Goal: Find specific page/section: Find specific page/section

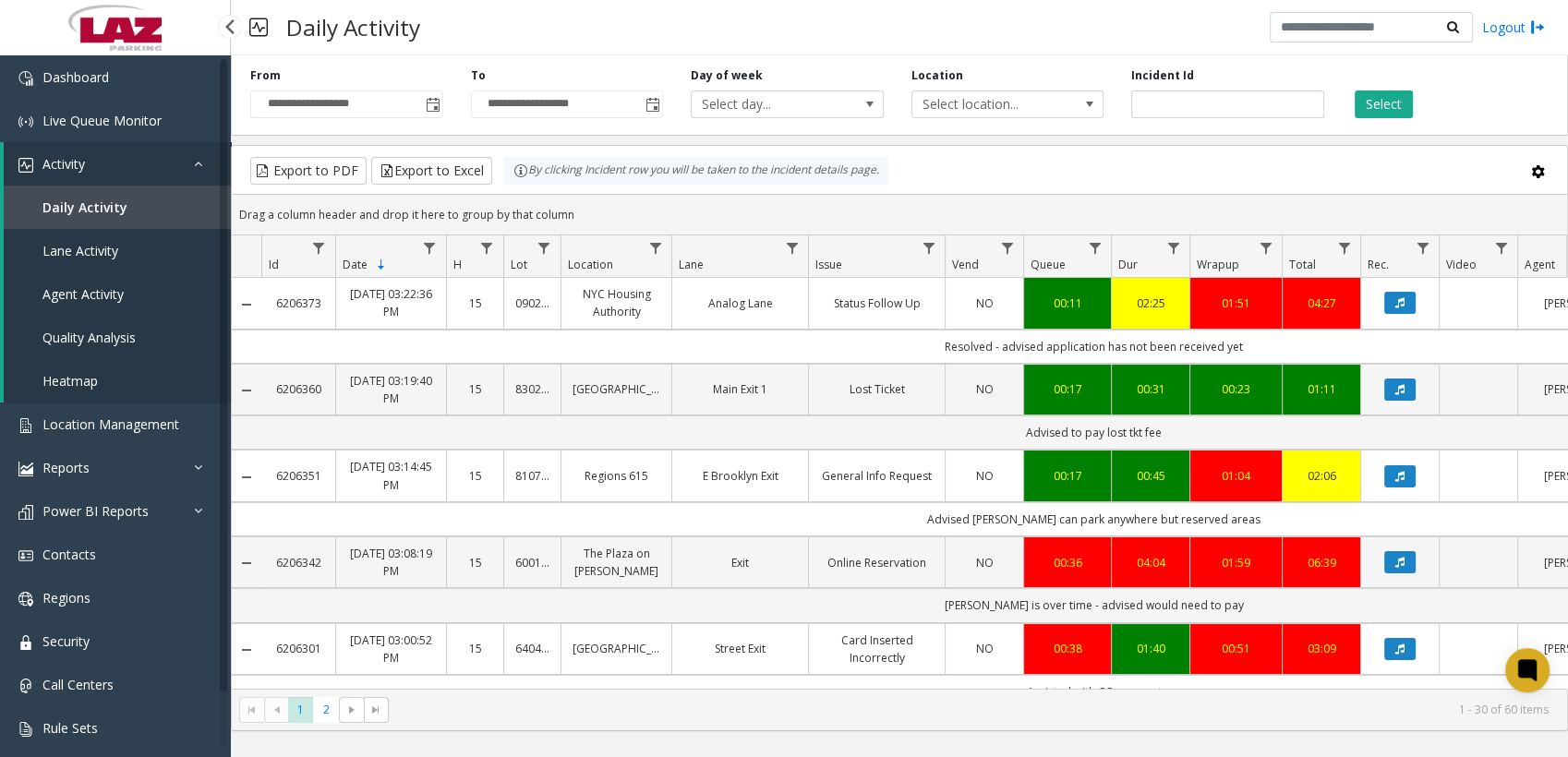
scroll to position [1768, 0]
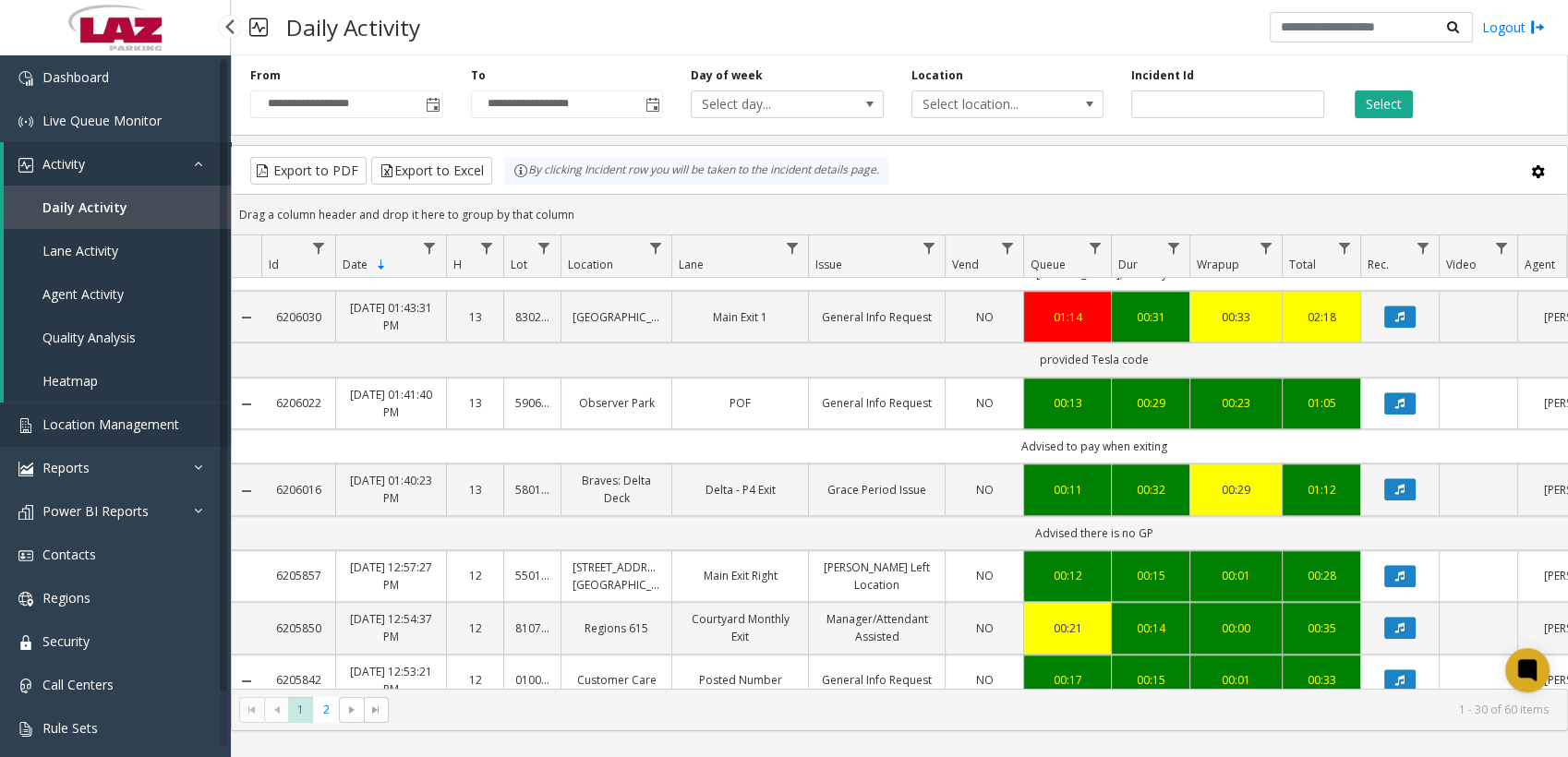
click at [97, 416] on span "Location Management" at bounding box center [111, 424] width 137 height 18
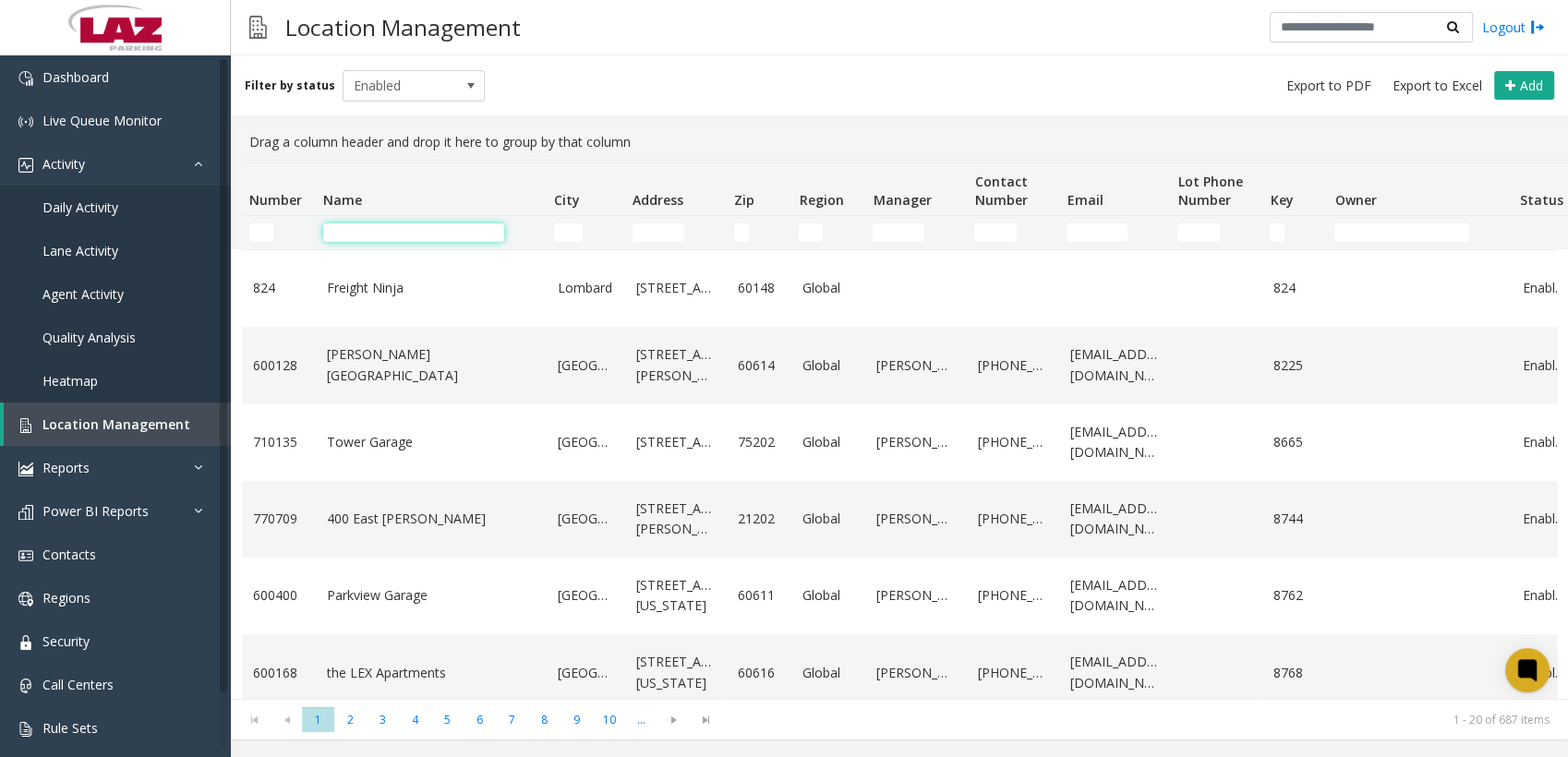
click at [384, 240] on input "Name Filter" at bounding box center [413, 233] width 181 height 18
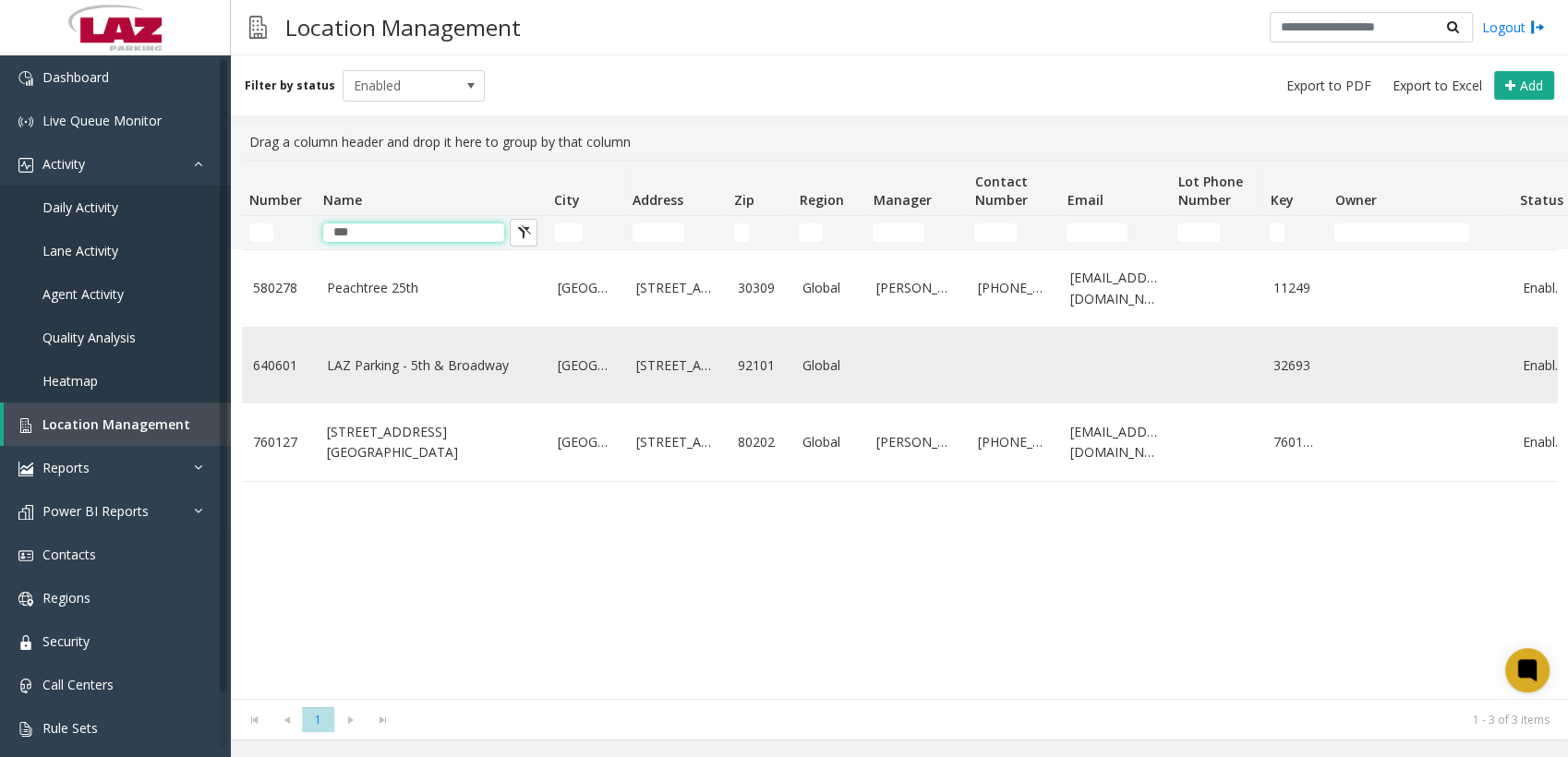
type input "***"
click at [374, 376] on link "LAZ Parking - 5th & Broadway" at bounding box center [430, 366] width 209 height 20
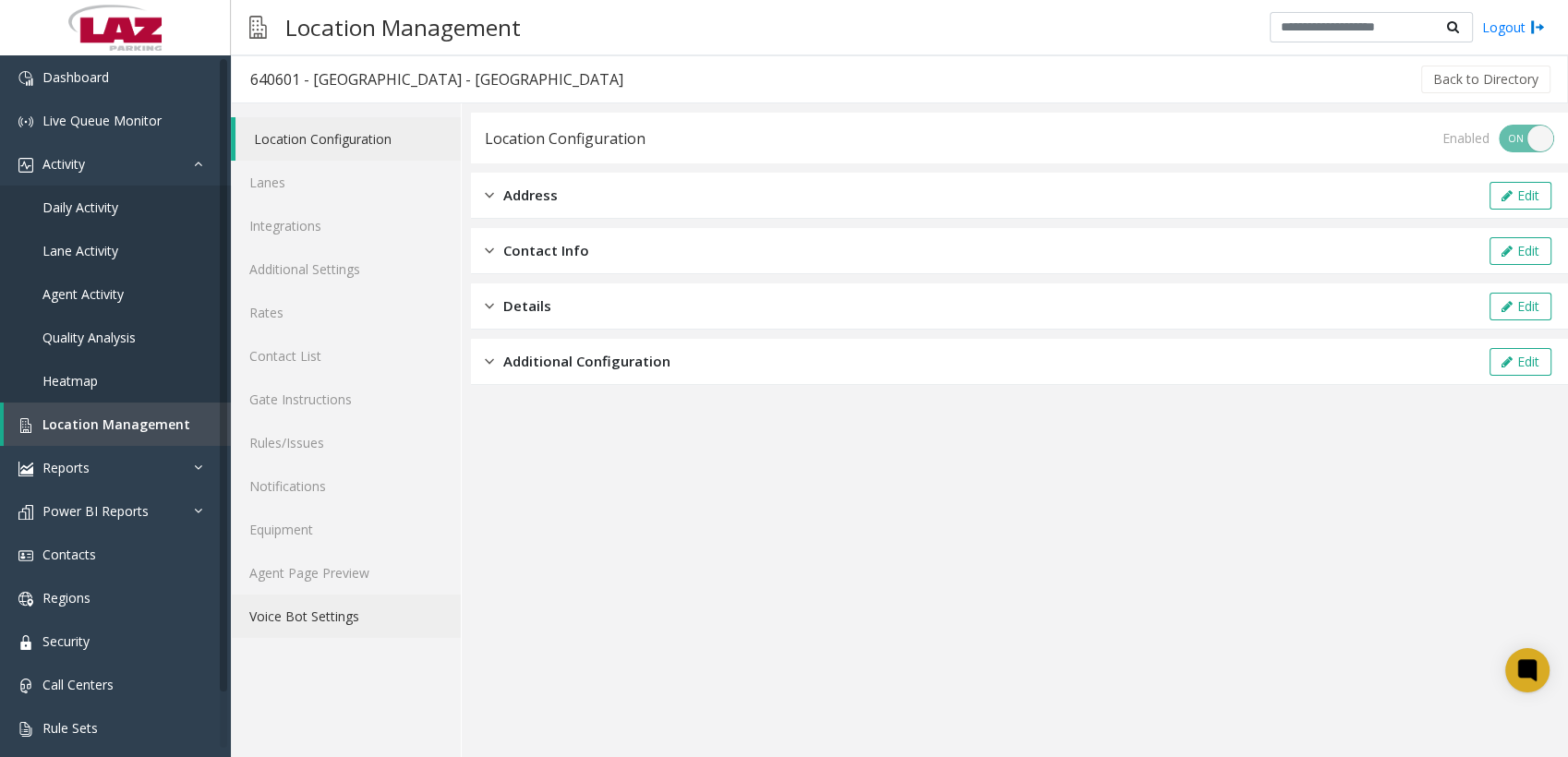
click at [311, 594] on link "Voice Bot Settings" at bounding box center [346, 615] width 230 height 43
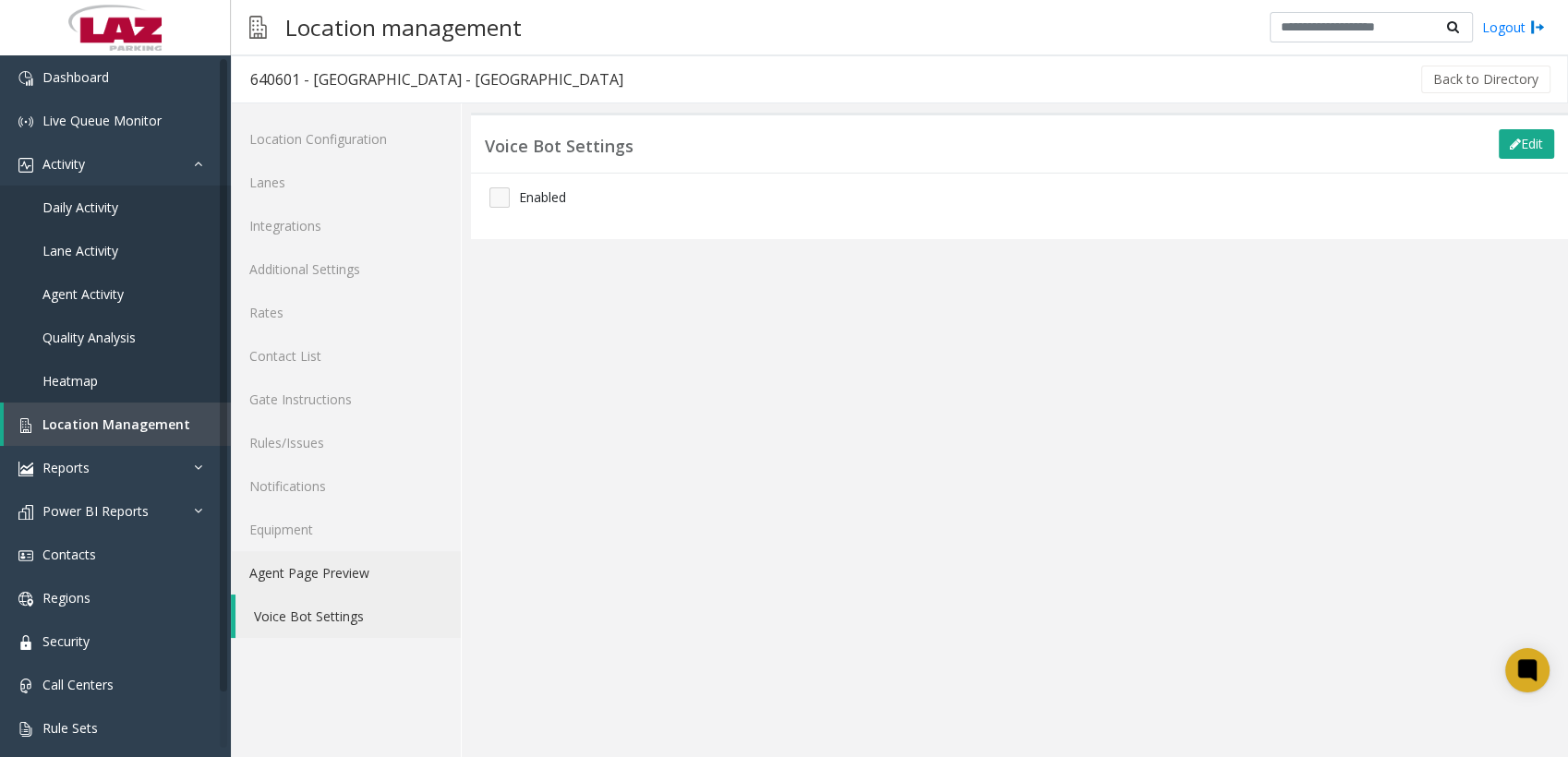
click at [313, 572] on link "Agent Page Preview" at bounding box center [346, 572] width 230 height 43
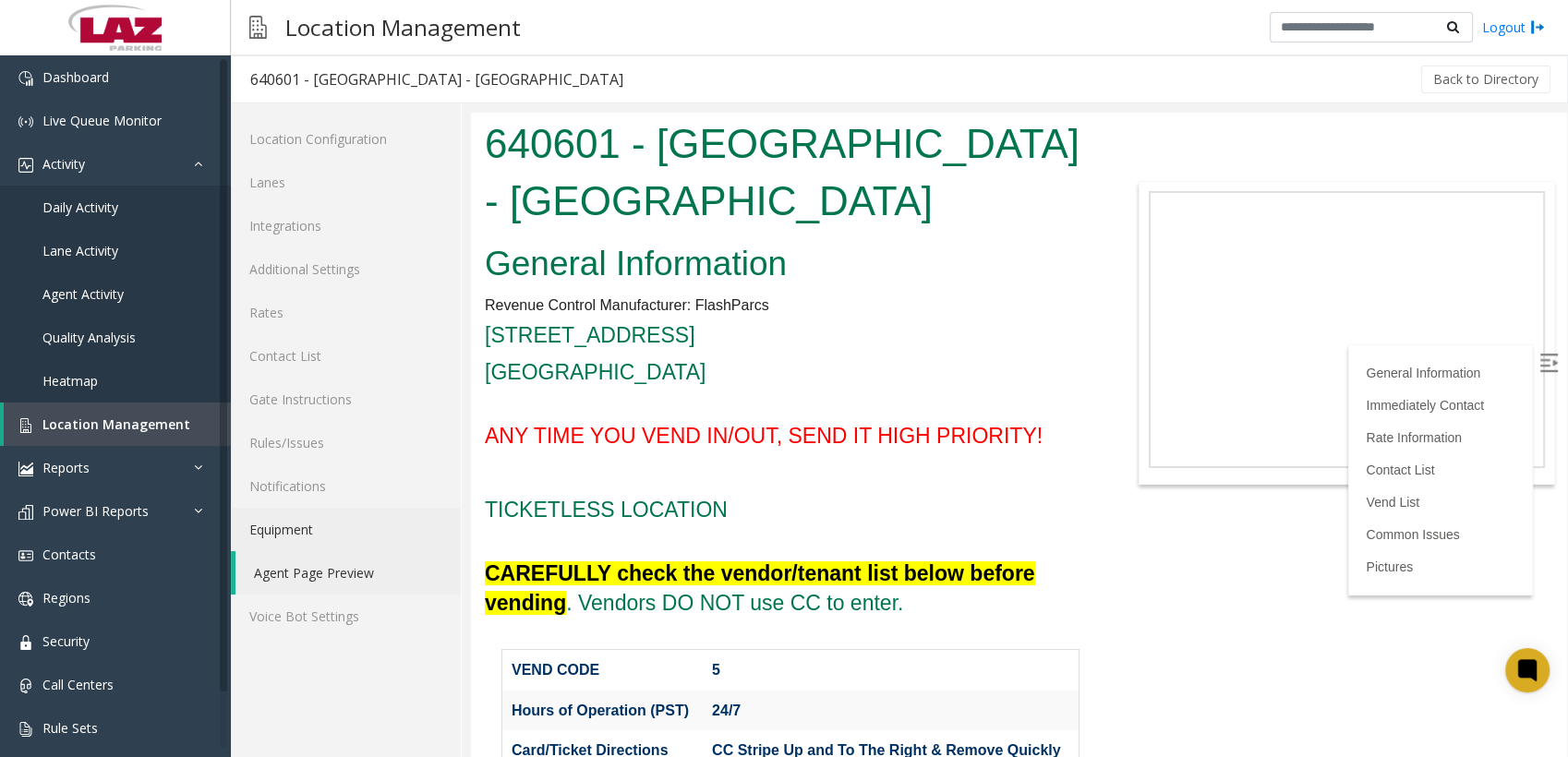
click at [983, 561] on b "CAREFULLY check the vendor/tenant list below before vending" at bounding box center [759, 588] width 550 height 54
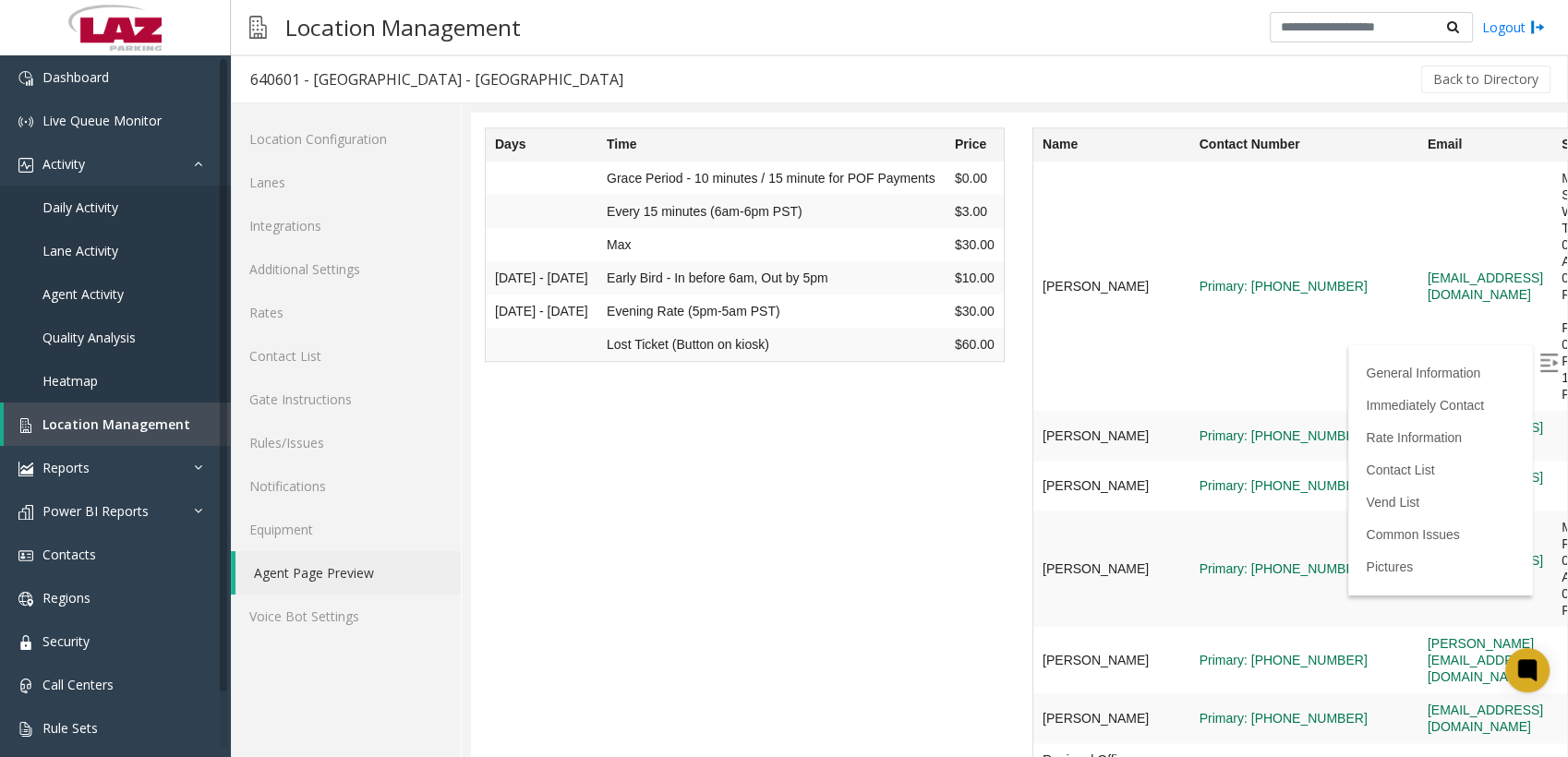
scroll to position [1902, 0]
